Goal: Find specific page/section: Find specific page/section

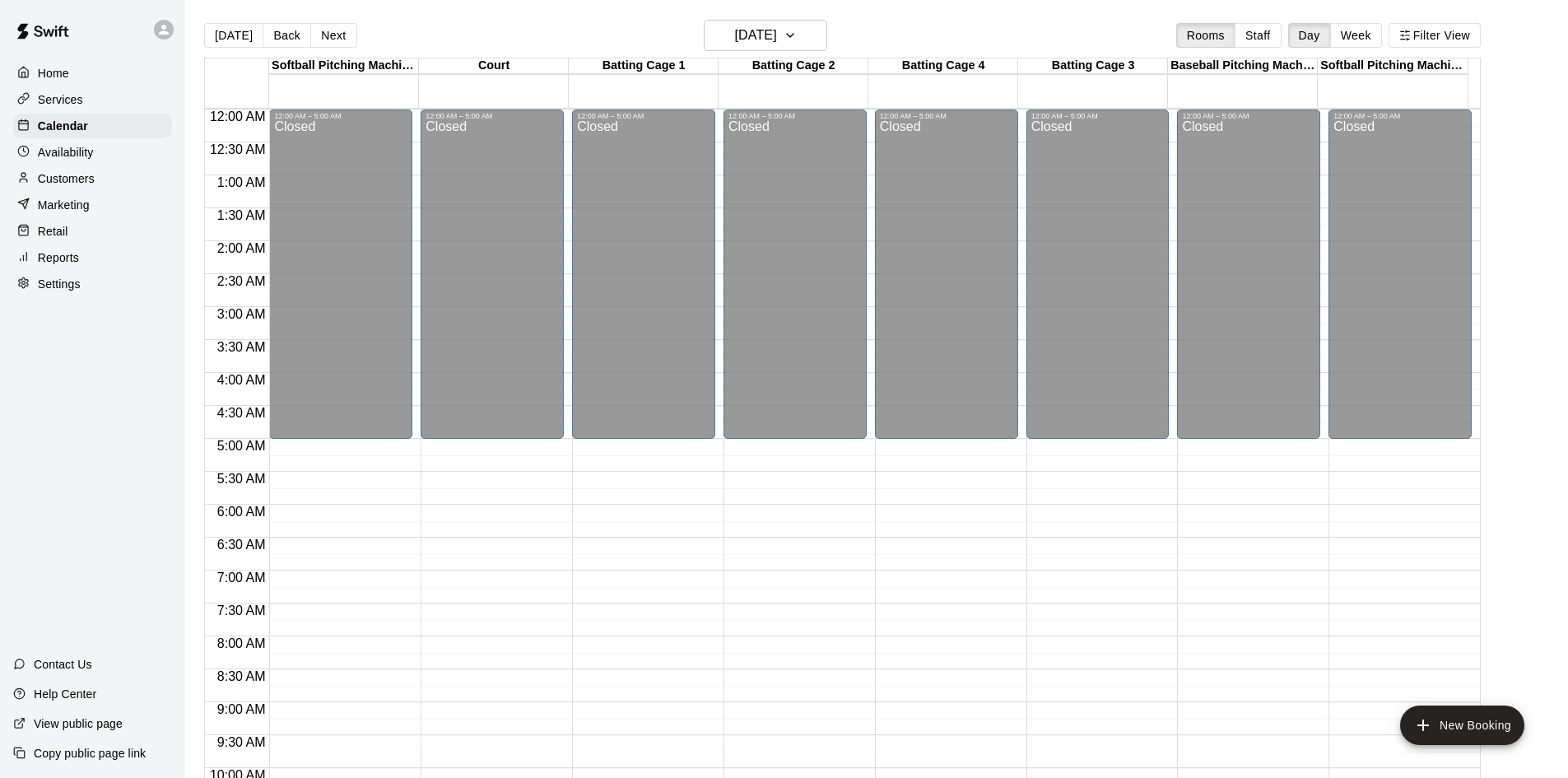
scroll to position [813, 0]
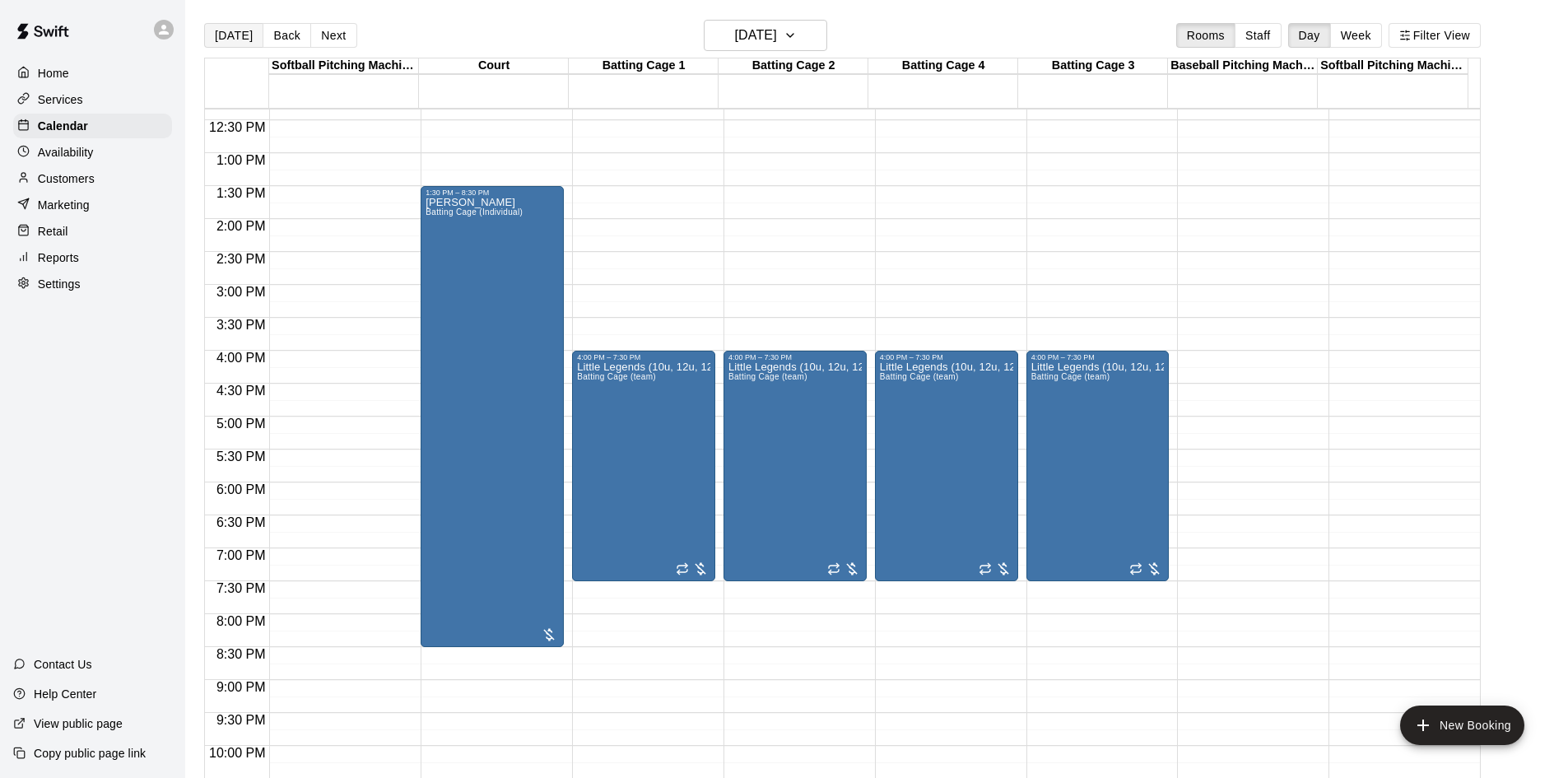
click at [225, 32] on button "[DATE]" at bounding box center [233, 35] width 59 height 25
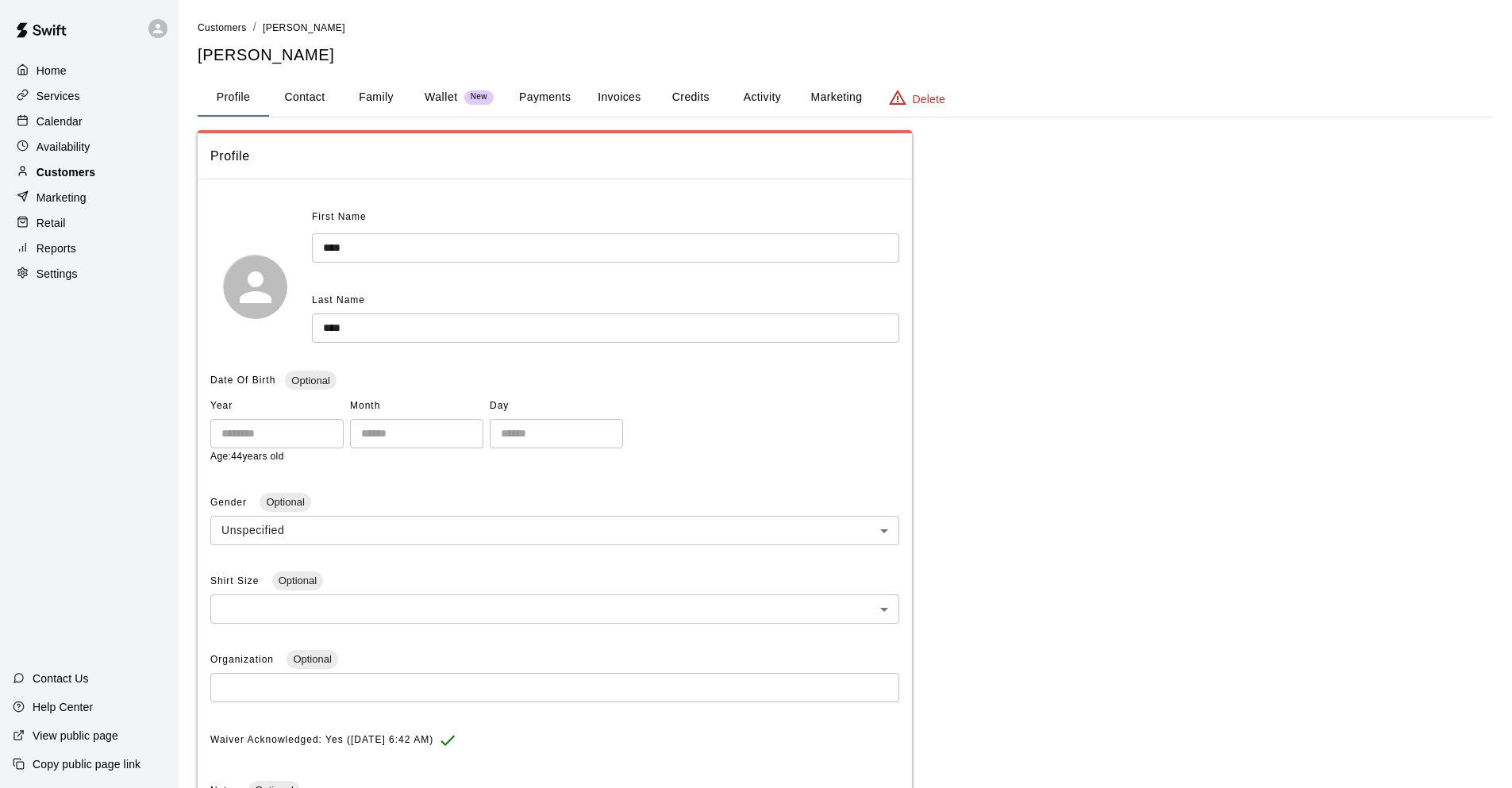
click at [75, 178] on p "Customers" at bounding box center [66, 172] width 59 height 16
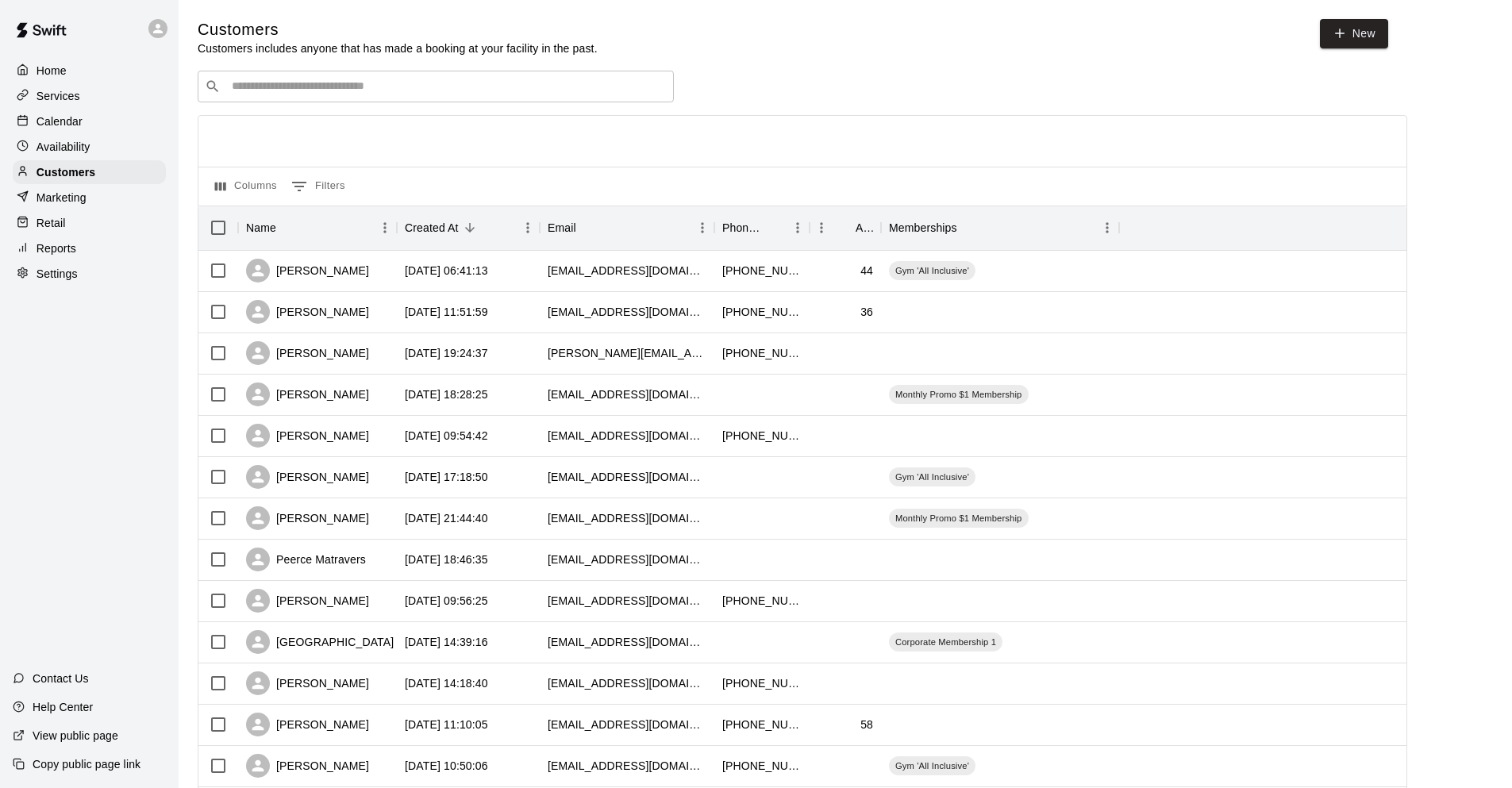
click at [429, 92] on input "Search customers by name or email" at bounding box center [446, 86] width 440 height 16
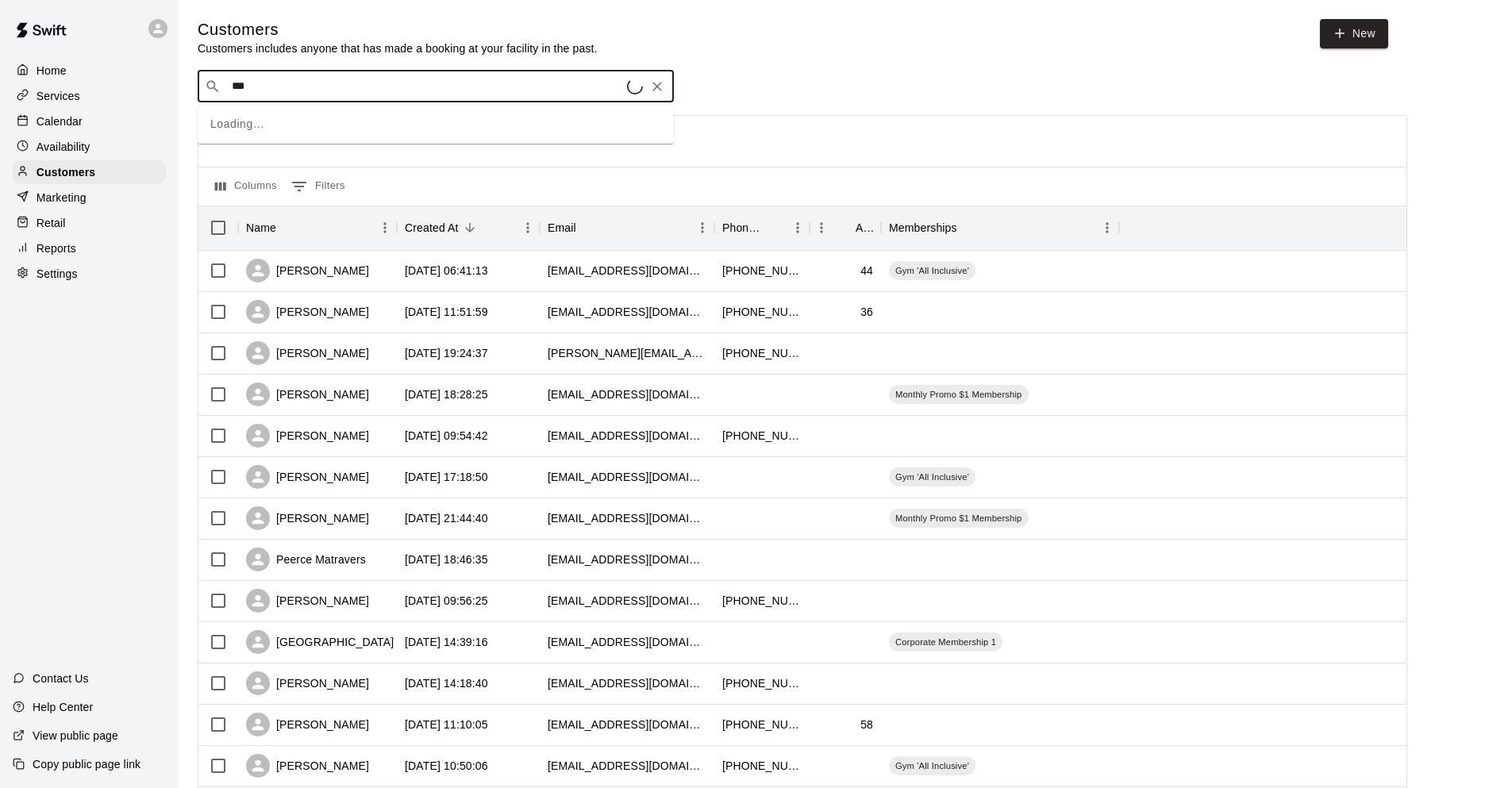
type input "****"
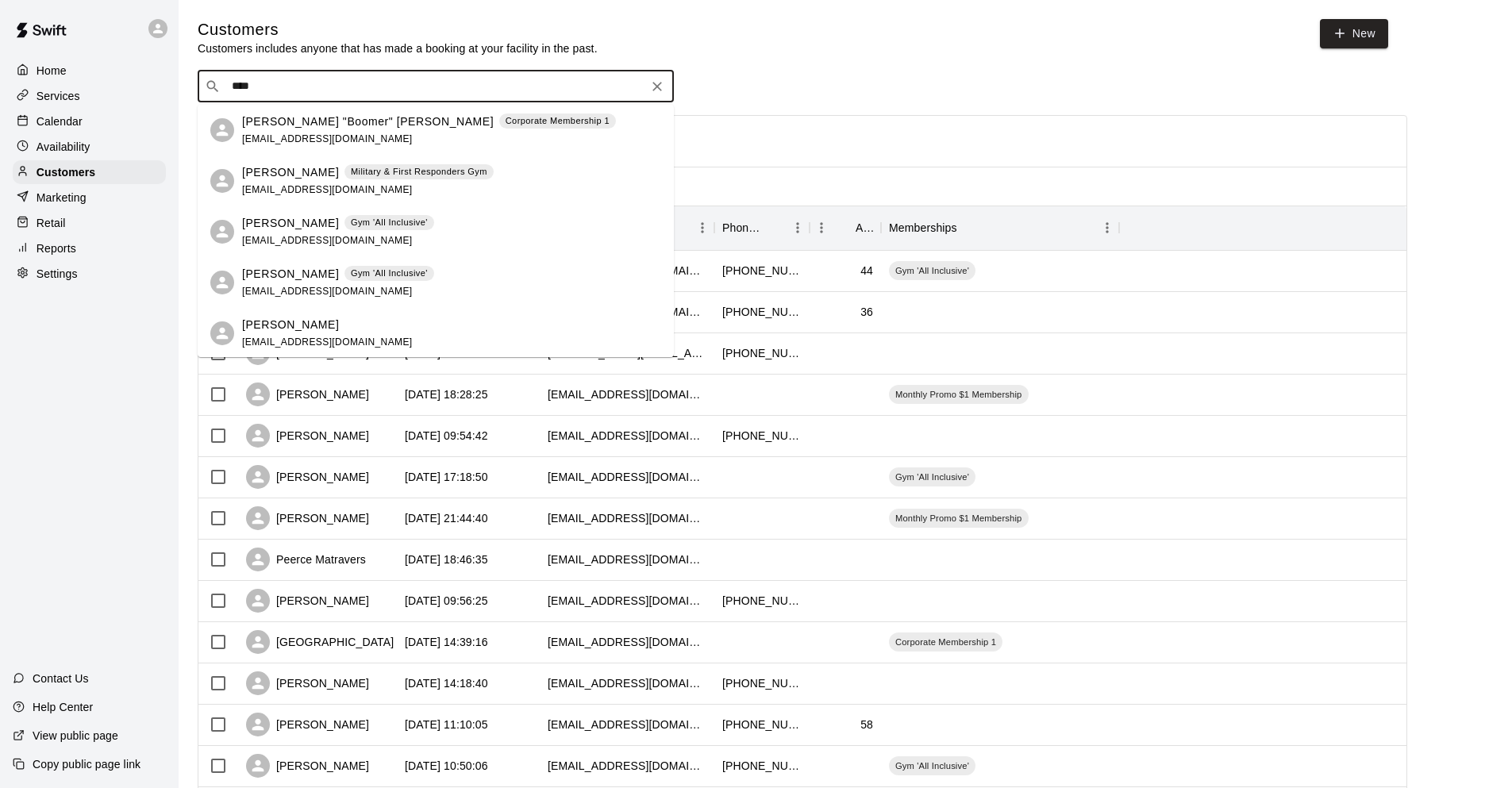
click at [390, 174] on p "Military & First Responders Gym" at bounding box center [419, 172] width 137 height 14
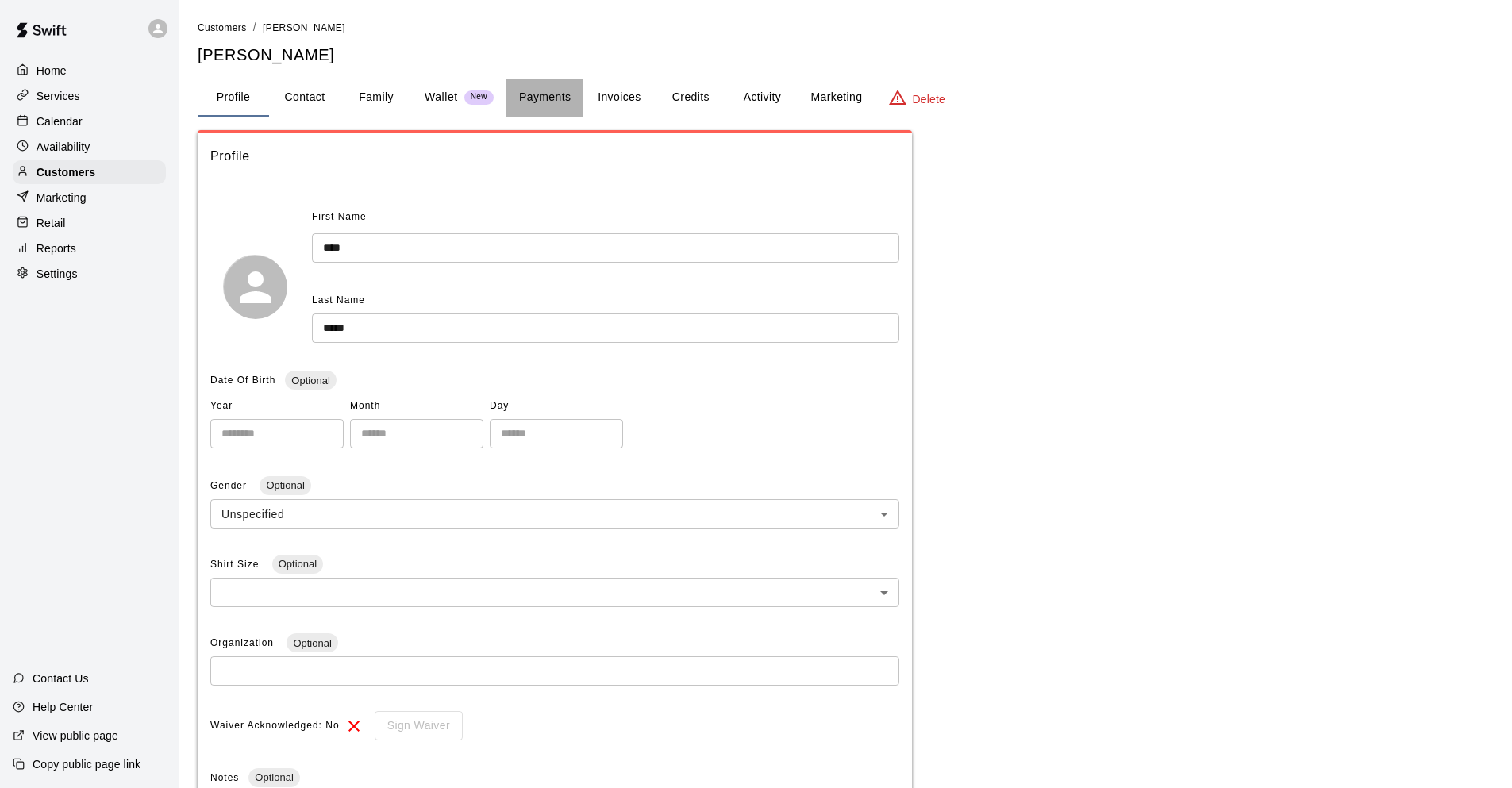
click at [527, 96] on button "Payments" at bounding box center [545, 98] width 77 height 39
